Goal: Task Accomplishment & Management: Manage account settings

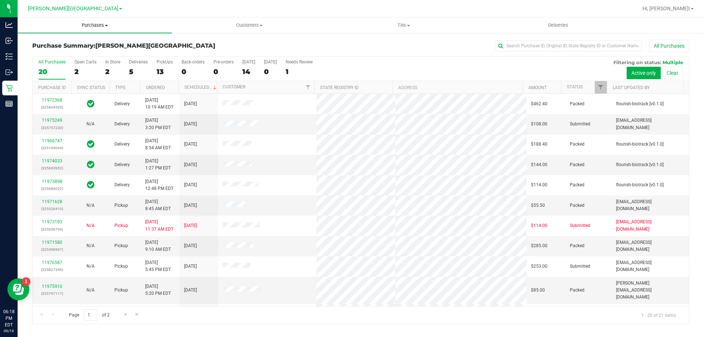
click at [105, 25] on span at bounding box center [106, 25] width 3 height 1
click at [87, 48] on li "Summary of purchases" at bounding box center [95, 44] width 154 height 9
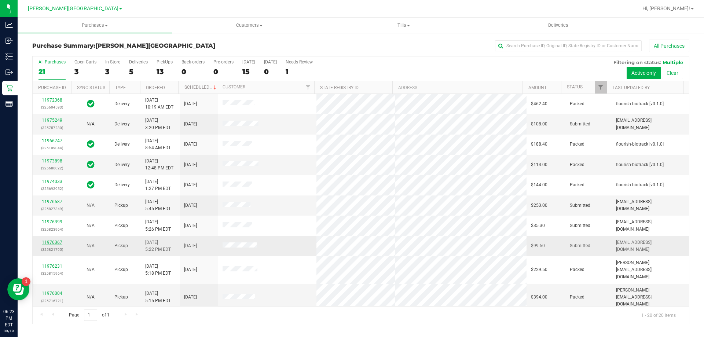
click at [59, 244] on link "11976367" at bounding box center [52, 242] width 21 height 5
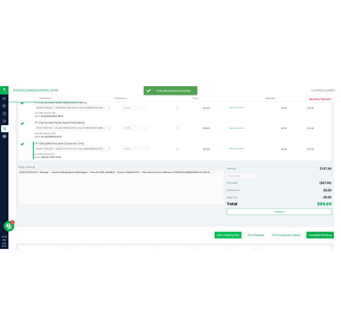
scroll to position [367, 0]
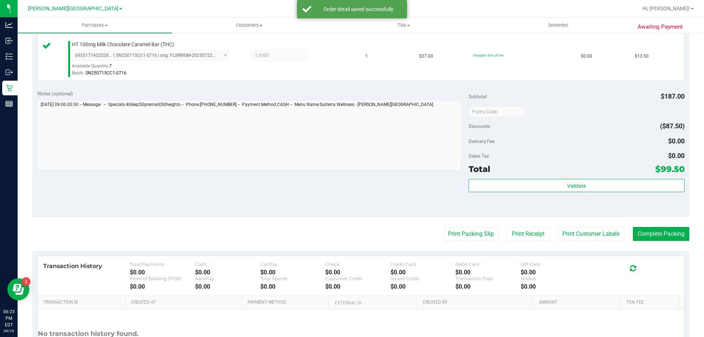
click at [537, 194] on div "Validate" at bounding box center [577, 195] width 216 height 33
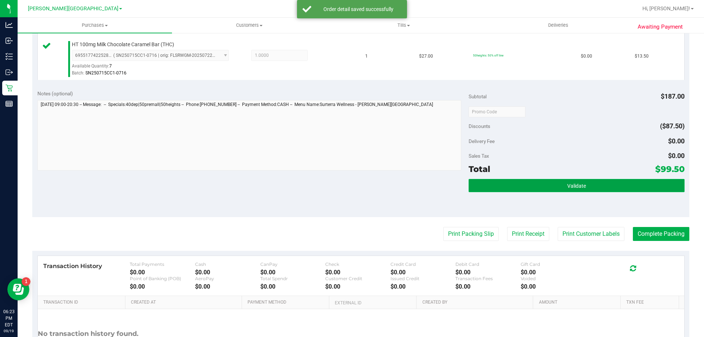
click at [538, 191] on button "Validate" at bounding box center [577, 185] width 216 height 13
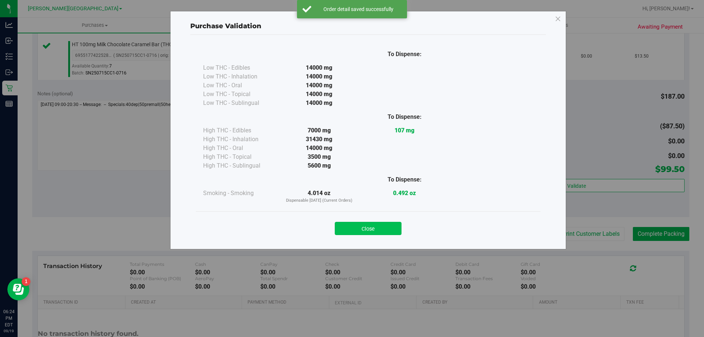
click at [385, 227] on button "Close" at bounding box center [368, 228] width 67 height 13
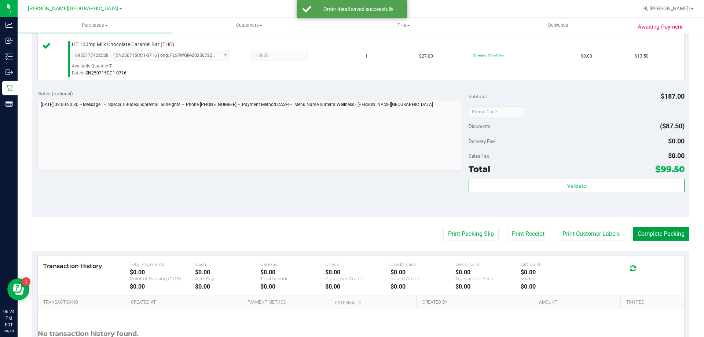
click at [644, 235] on button "Complete Packing" at bounding box center [661, 234] width 56 height 14
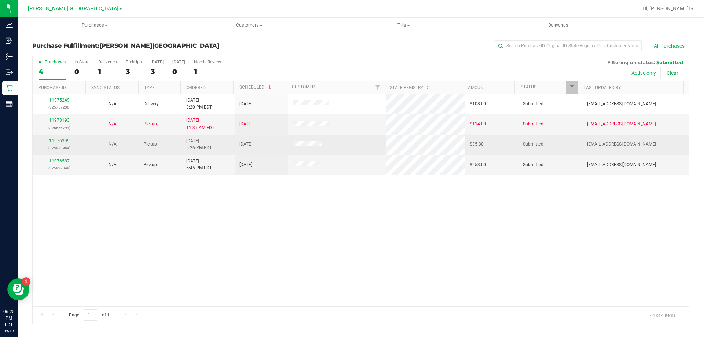
click at [59, 140] on link "11976399" at bounding box center [59, 140] width 21 height 5
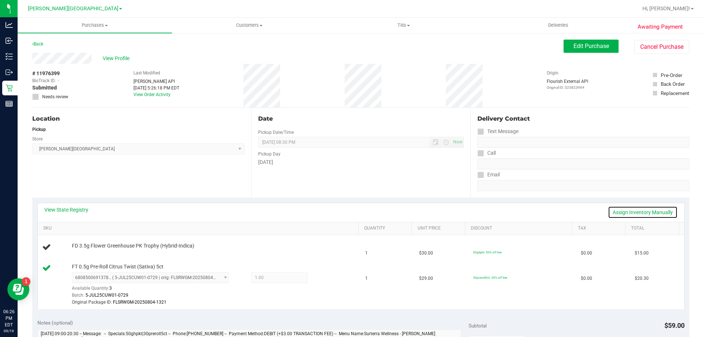
click at [631, 210] on link "Assign Inventory Manually" at bounding box center [643, 212] width 70 height 12
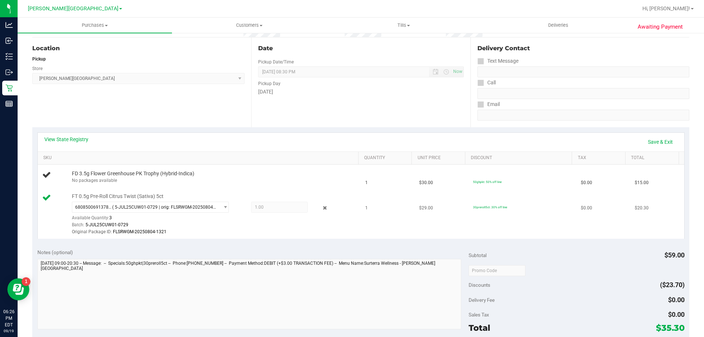
scroll to position [73, 0]
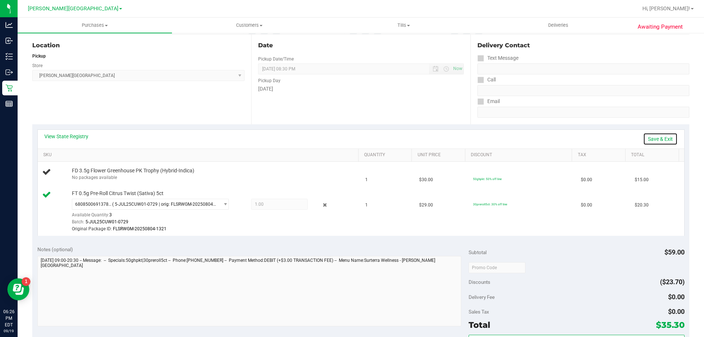
click at [651, 134] on link "Save & Exit" at bounding box center [660, 139] width 34 height 12
click at [653, 135] on link "Assign Inventory Manually" at bounding box center [643, 139] width 70 height 12
click at [653, 135] on link "Save & Exit" at bounding box center [660, 139] width 34 height 12
click at [643, 137] on link "Assign Inventory Manually" at bounding box center [643, 139] width 70 height 12
click at [643, 137] on link "Save & Exit" at bounding box center [660, 139] width 34 height 12
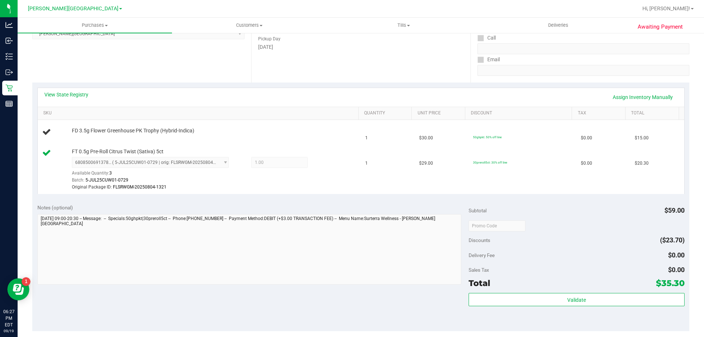
scroll to position [183, 0]
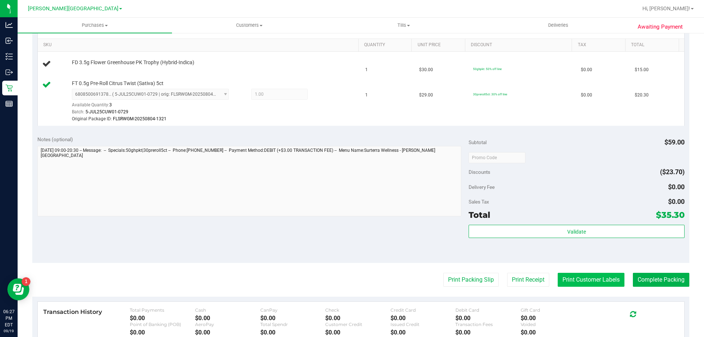
click at [601, 274] on button "Print Customer Labels" at bounding box center [591, 280] width 67 height 14
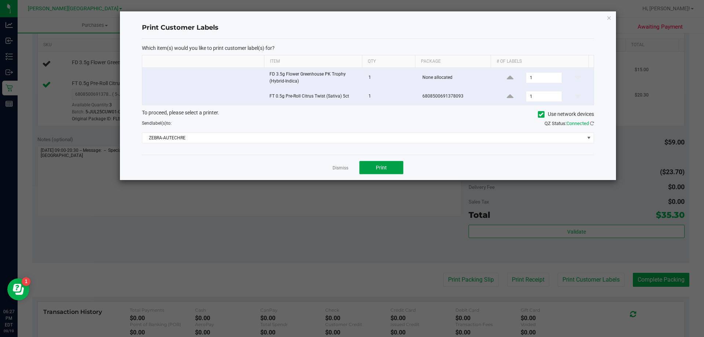
click at [372, 172] on button "Print" at bounding box center [381, 167] width 44 height 13
click at [610, 17] on icon "button" at bounding box center [608, 17] width 5 height 9
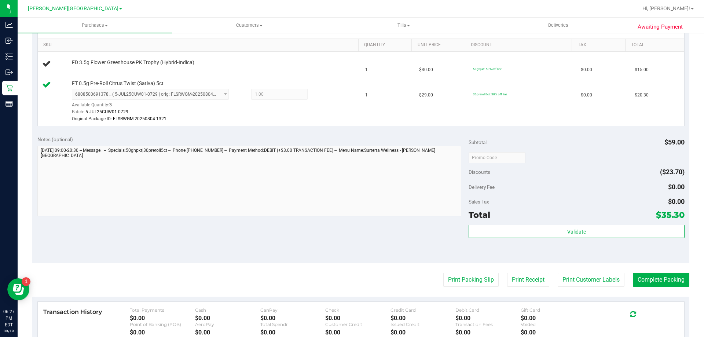
click at [582, 198] on div "Sales Tax $0.00" at bounding box center [577, 201] width 216 height 13
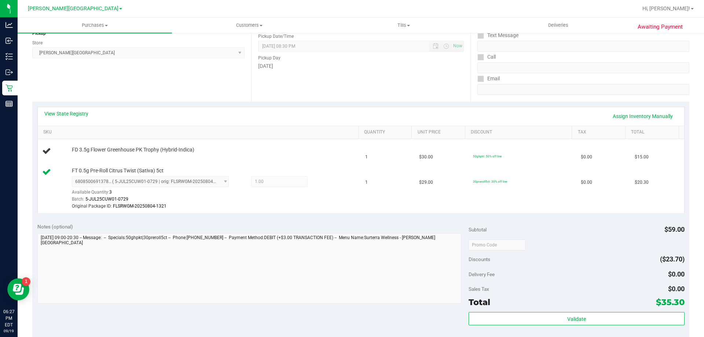
scroll to position [73, 0]
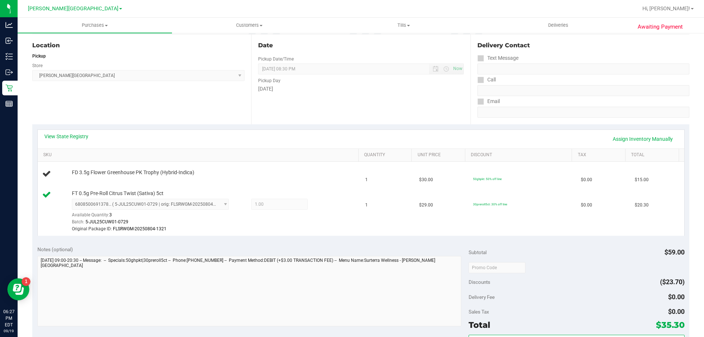
click at [351, 246] on div "Notes (optional)" at bounding box center [252, 249] width 431 height 7
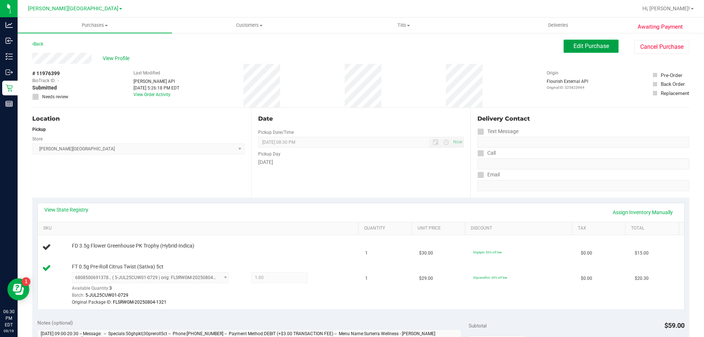
click at [610, 46] on button "Edit Purchase" at bounding box center [590, 46] width 55 height 13
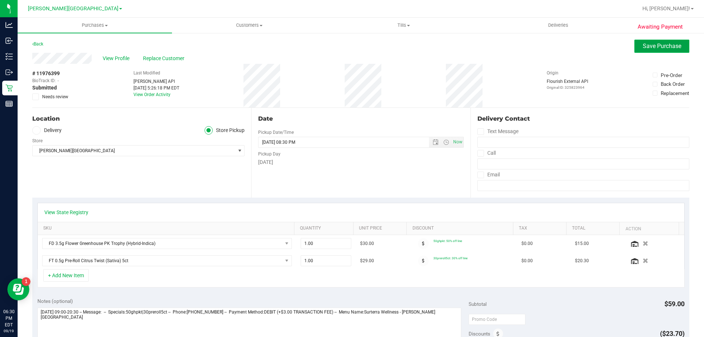
click at [646, 50] on button "Save Purchase" at bounding box center [661, 46] width 55 height 13
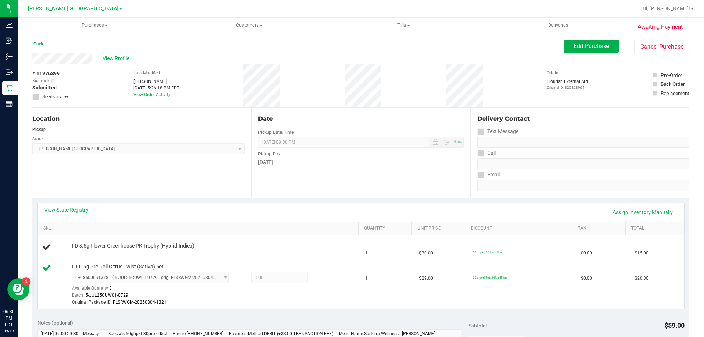
click at [345, 154] on div "Pickup Day" at bounding box center [360, 153] width 205 height 11
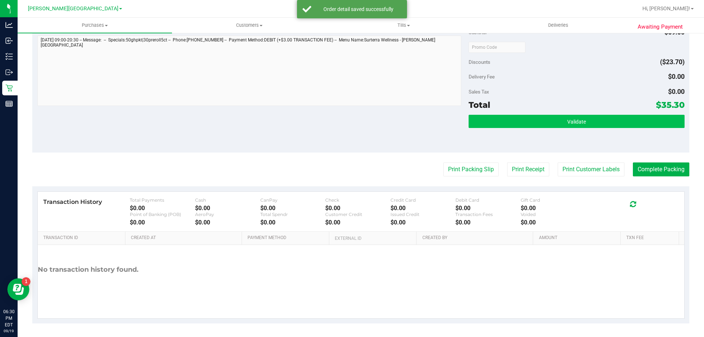
scroll to position [312, 0]
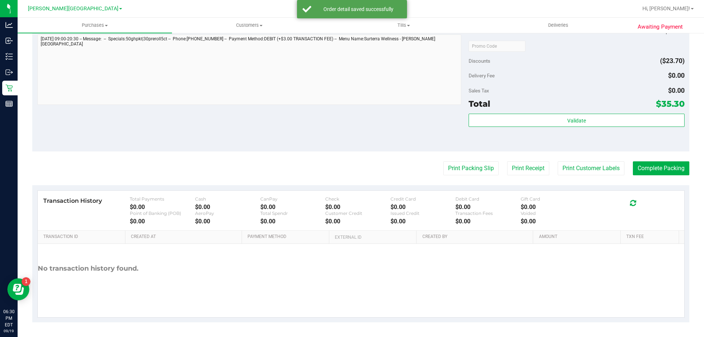
click at [587, 128] on div "Validate" at bounding box center [577, 130] width 216 height 33
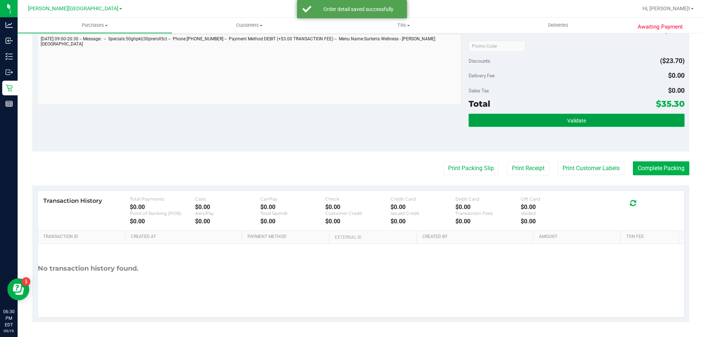
click at [584, 122] on button "Validate" at bounding box center [577, 120] width 216 height 13
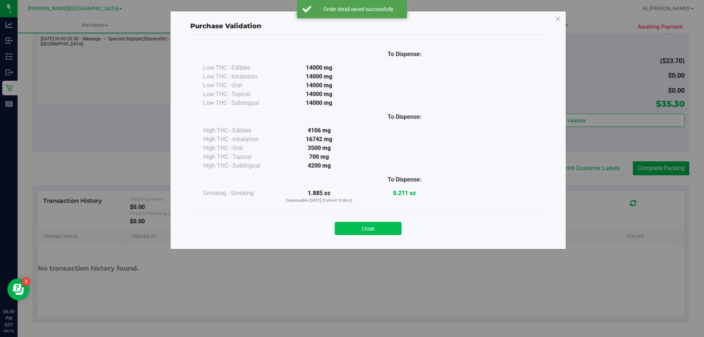
click at [366, 222] on button "Close" at bounding box center [368, 228] width 67 height 13
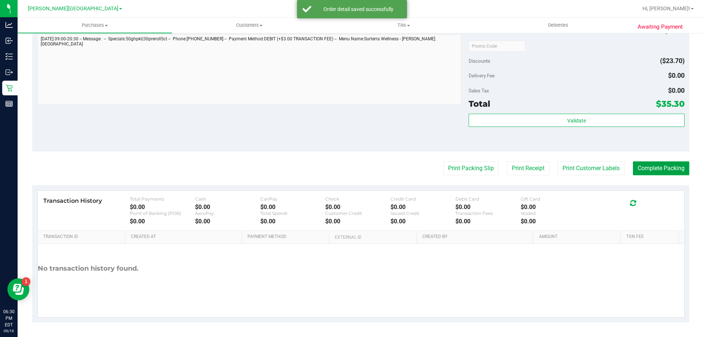
click at [644, 172] on button "Complete Packing" at bounding box center [661, 168] width 56 height 14
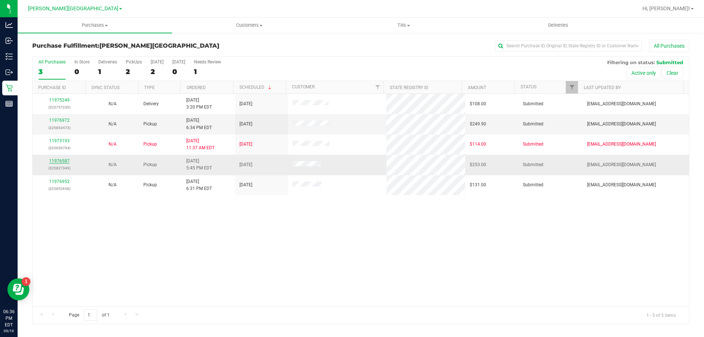
click at [58, 162] on link "11976587" at bounding box center [59, 160] width 21 height 5
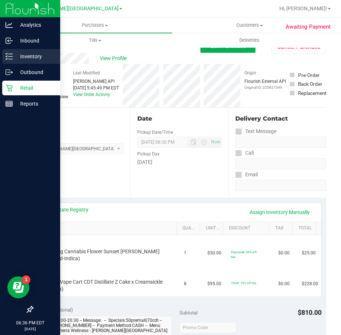
click at [19, 57] on p "Inventory" at bounding box center [35, 56] width 44 height 9
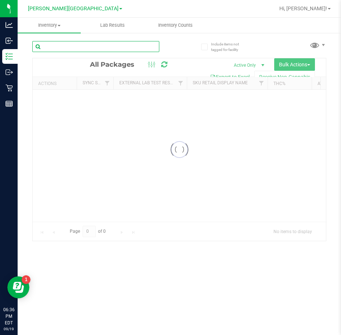
click at [103, 50] on input "text" at bounding box center [95, 46] width 127 height 11
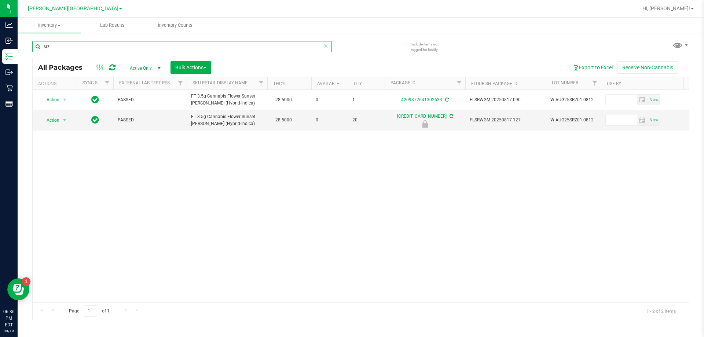
type input "srz"
click at [299, 182] on div "Action Action Adjust qty Create package Edit attributes Global inventory Locate…" at bounding box center [361, 196] width 656 height 212
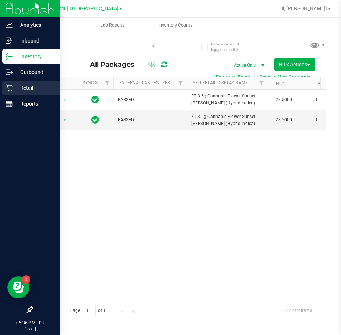
click at [19, 88] on p "Retail" at bounding box center [35, 88] width 44 height 9
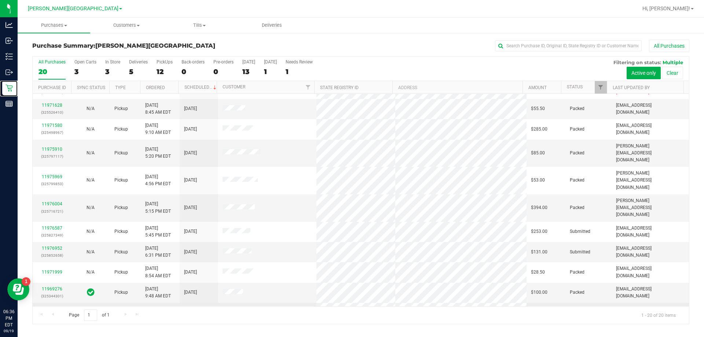
scroll to position [120, 0]
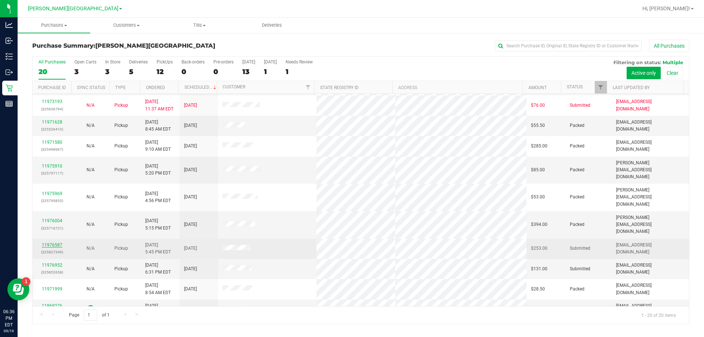
click at [55, 242] on link "11976587" at bounding box center [52, 244] width 21 height 5
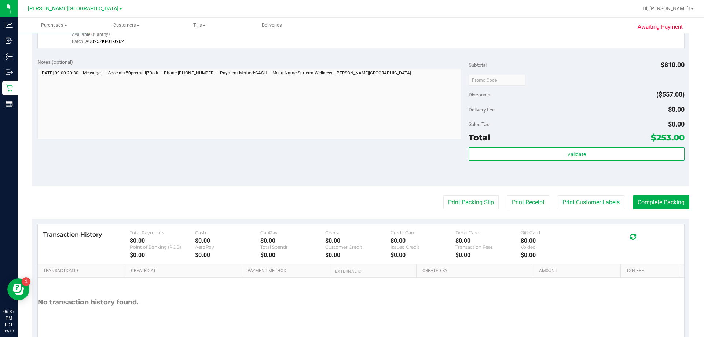
scroll to position [257, 0]
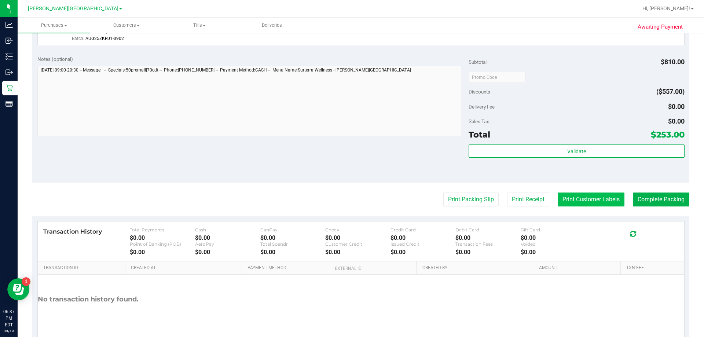
click at [602, 196] on button "Print Customer Labels" at bounding box center [591, 199] width 67 height 14
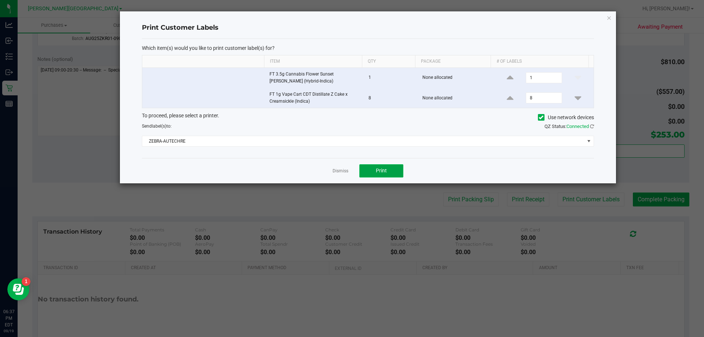
click at [381, 166] on button "Print" at bounding box center [381, 170] width 44 height 13
click at [609, 20] on icon "button" at bounding box center [608, 17] width 5 height 9
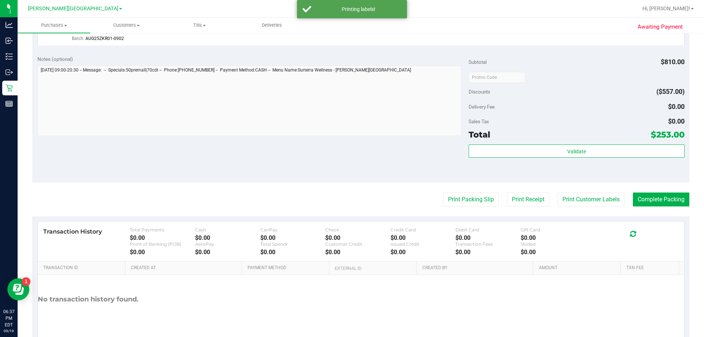
click at [399, 162] on div "Notes (optional) Subtotal $810.00 Discounts ($557.00) Delivery Fee $0.00 Sales …" at bounding box center [360, 117] width 657 height 132
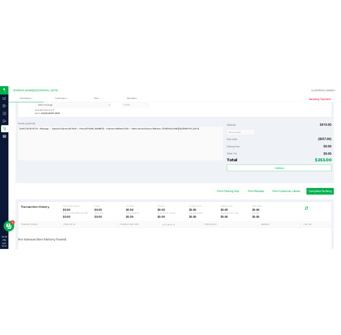
scroll to position [293, 0]
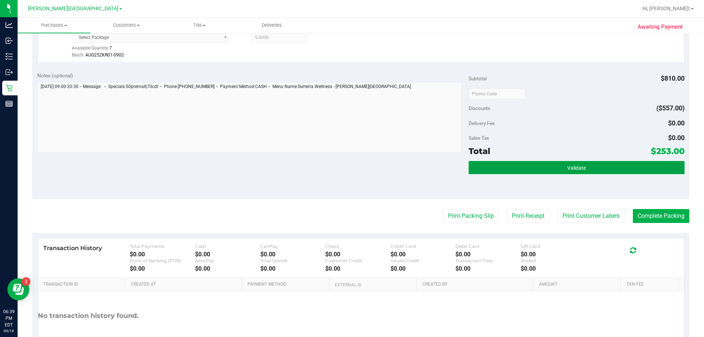
drag, startPoint x: 581, startPoint y: 169, endPoint x: 581, endPoint y: 165, distance: 4.0
click at [581, 165] on button "Validate" at bounding box center [577, 167] width 216 height 13
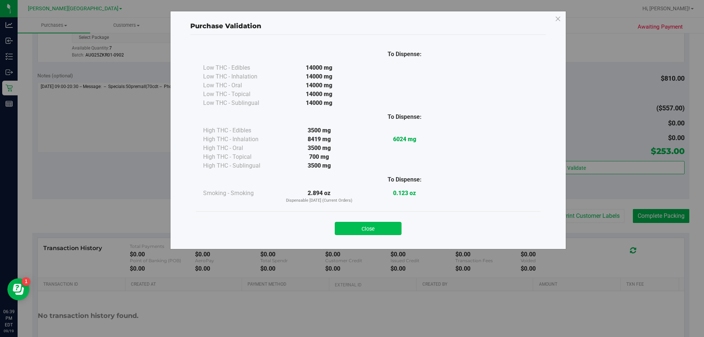
click at [376, 222] on button "Close" at bounding box center [368, 228] width 67 height 13
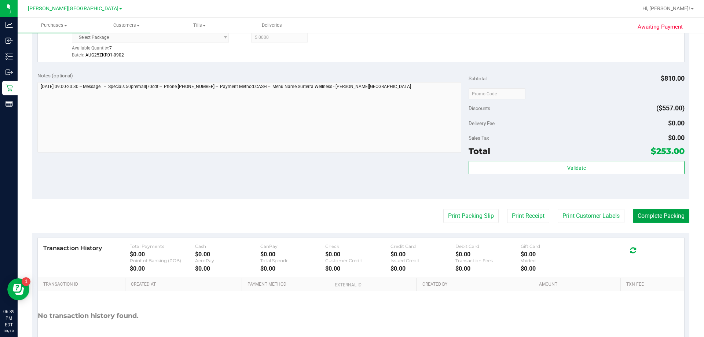
click at [639, 215] on button "Complete Packing" at bounding box center [661, 216] width 56 height 14
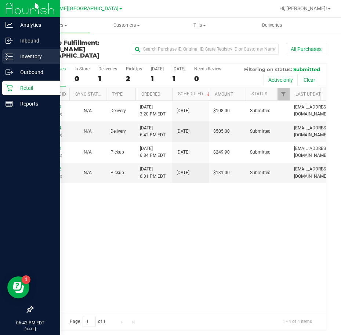
drag, startPoint x: 38, startPoint y: 54, endPoint x: 49, endPoint y: 53, distance: 10.7
click at [38, 54] on p "Inventory" at bounding box center [35, 56] width 44 height 9
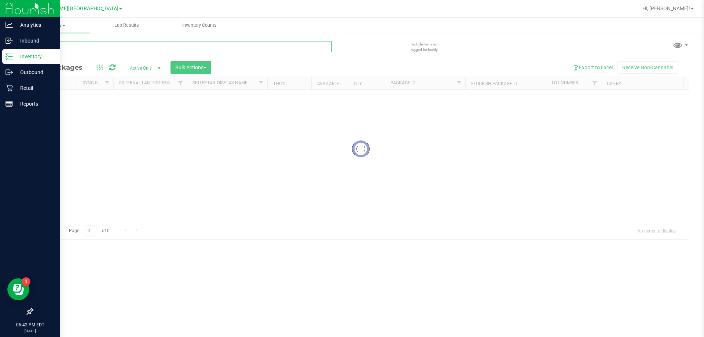
click at [168, 48] on input "text" at bounding box center [182, 46] width 300 height 11
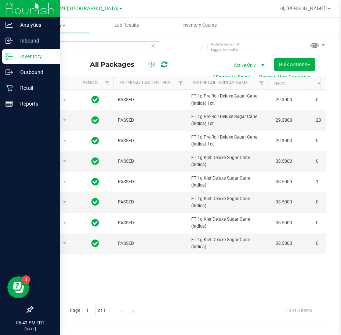
type input "dsc"
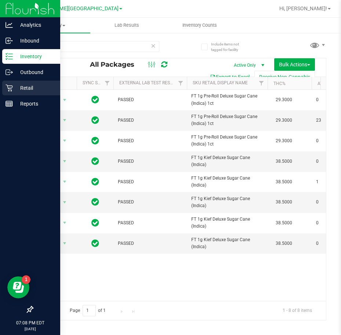
click at [15, 87] on p "Retail" at bounding box center [35, 88] width 44 height 9
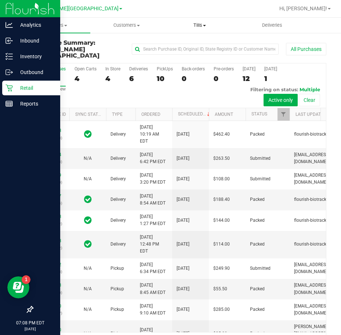
click at [198, 25] on span "Tills" at bounding box center [199, 25] width 72 height 7
click at [199, 41] on span "Manage tills" at bounding box center [187, 44] width 49 height 6
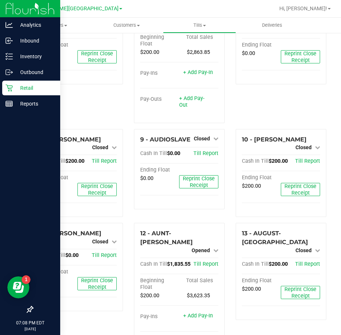
scroll to position [122, 0]
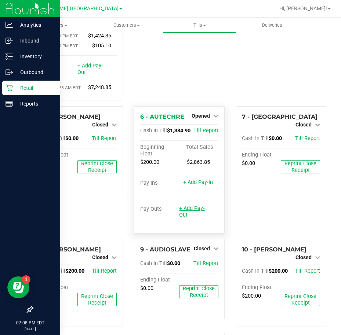
click at [194, 218] on link "+ Add Pay-Out" at bounding box center [191, 211] width 25 height 13
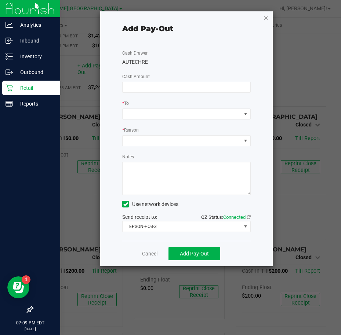
click at [267, 15] on icon "button" at bounding box center [265, 17] width 5 height 9
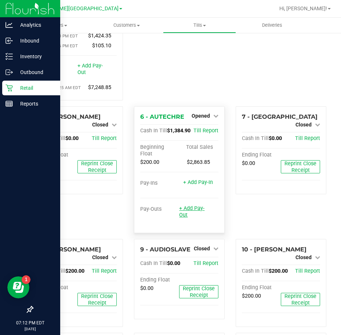
click at [179, 218] on link "+ Add Pay-Out" at bounding box center [191, 211] width 25 height 13
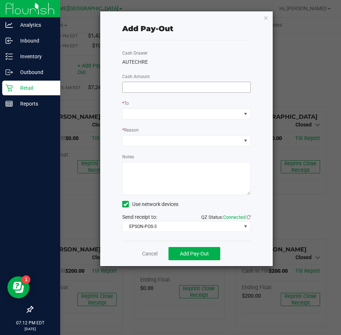
click at [190, 88] on input at bounding box center [186, 87] width 128 height 10
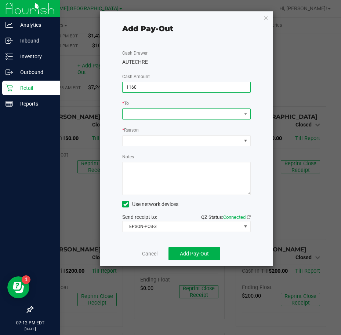
type input "$1,160.00"
click at [218, 117] on span at bounding box center [181, 114] width 118 height 10
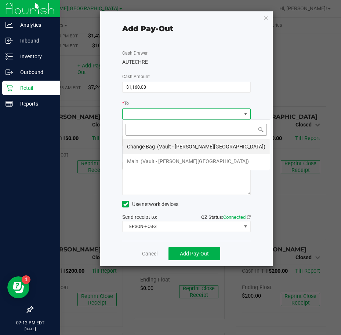
scroll to position [11, 128]
click at [178, 158] on span "(Vault - Bonita Springs)" at bounding box center [194, 161] width 108 height 6
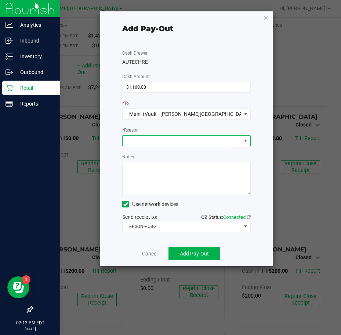
click at [180, 141] on span at bounding box center [181, 141] width 118 height 10
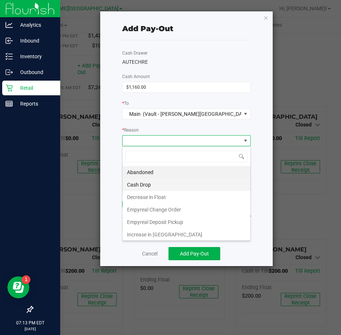
click at [169, 184] on li "Cash Drop" at bounding box center [186, 185] width 128 height 12
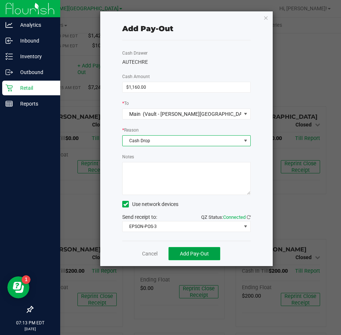
click at [185, 249] on button "Add Pay-Out" at bounding box center [194, 253] width 52 height 13
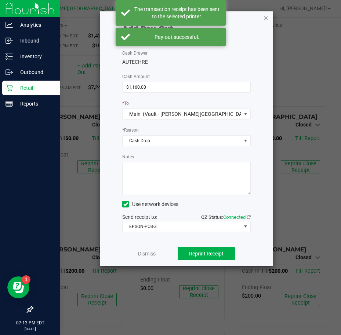
click at [265, 15] on icon "button" at bounding box center [265, 17] width 5 height 9
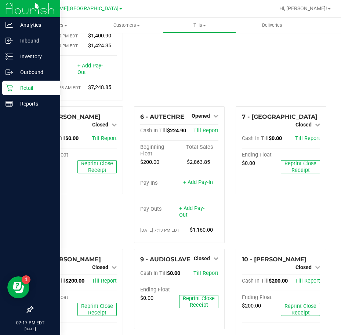
click at [34, 91] on p "Retail" at bounding box center [35, 88] width 44 height 9
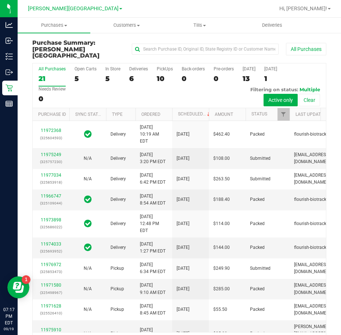
click at [161, 74] on div "10" at bounding box center [165, 78] width 16 height 8
click at [0, 0] on input "PickUps 10" at bounding box center [0, 0] width 0 height 0
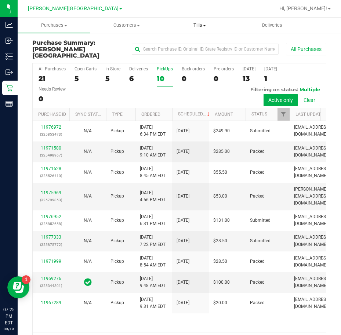
click at [202, 27] on span "Tills" at bounding box center [199, 25] width 72 height 7
click at [194, 43] on span "Manage tills" at bounding box center [187, 44] width 49 height 6
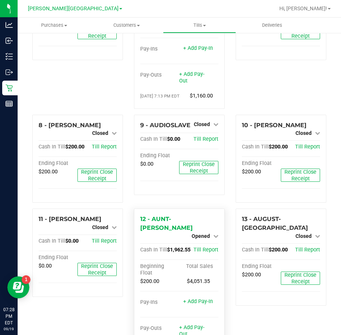
scroll to position [293, 0]
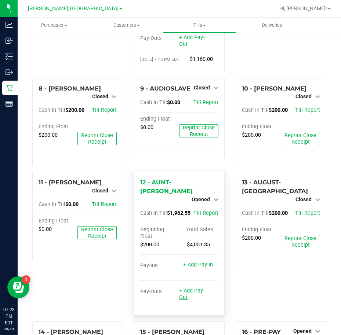
click at [191, 301] on link "+ Add Pay-Out" at bounding box center [191, 294] width 25 height 13
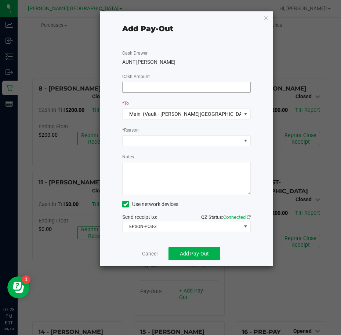
click at [182, 87] on input at bounding box center [186, 87] width 128 height 10
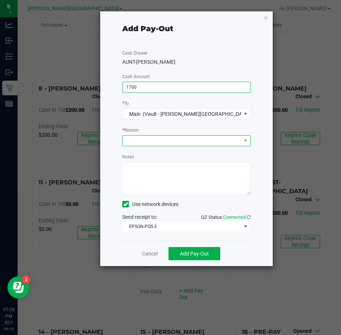
type input "$1,700.00"
click at [187, 137] on span at bounding box center [181, 141] width 118 height 10
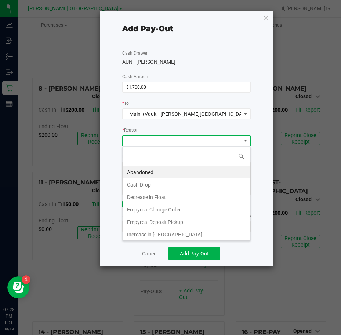
scroll to position [11, 128]
click at [180, 184] on li "Cash Drop" at bounding box center [186, 185] width 128 height 12
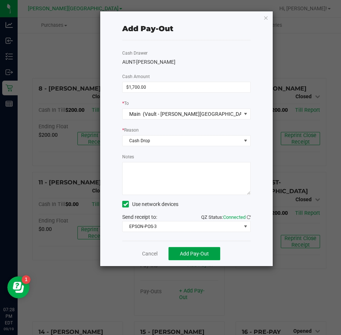
click at [185, 251] on span "Add Pay-Out" at bounding box center [194, 254] width 29 height 6
click at [152, 255] on link "Dismiss" at bounding box center [147, 254] width 18 height 8
